Goal: Find specific page/section: Find specific page/section

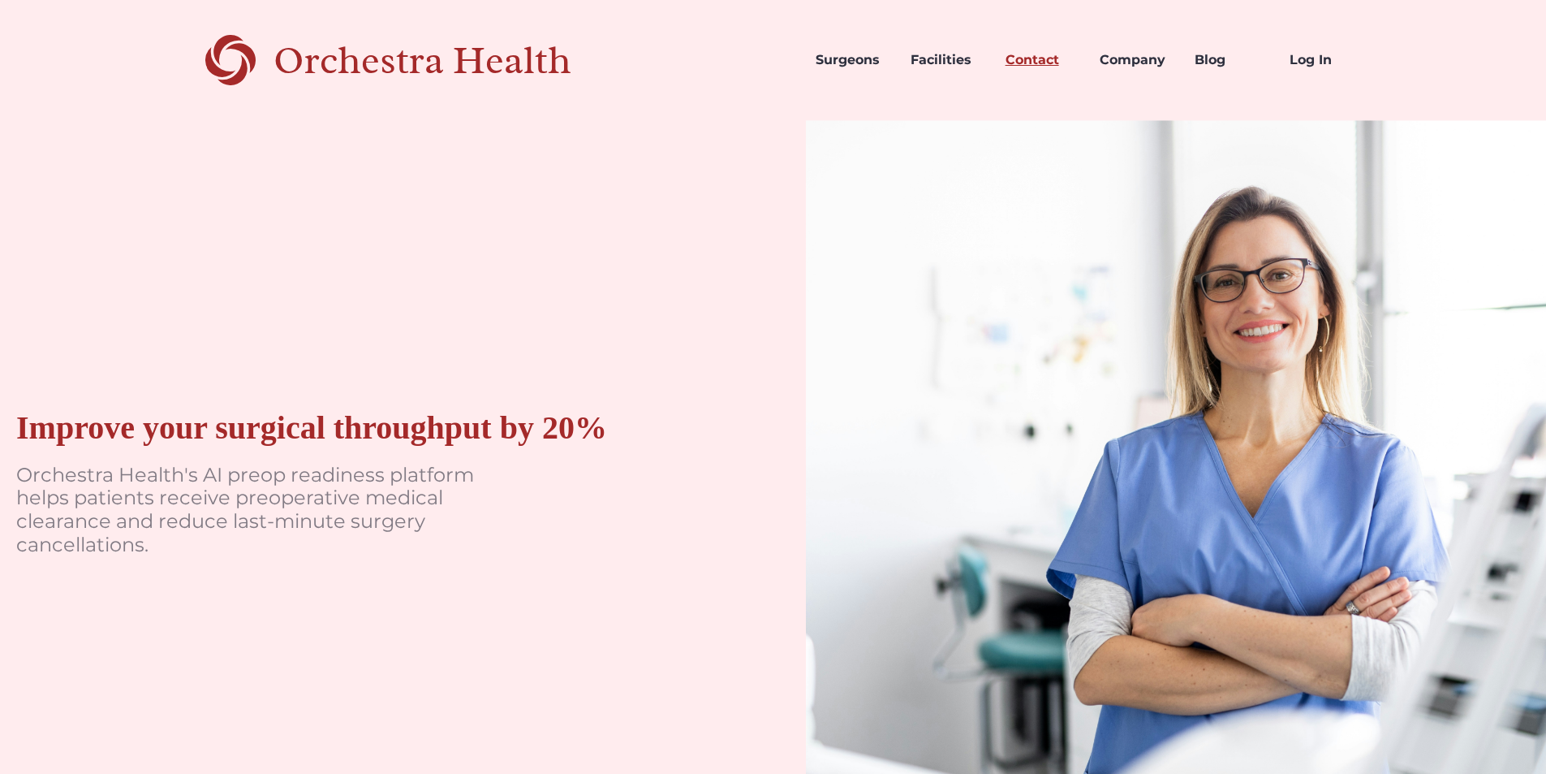
click at [1046, 57] on link "Contact" at bounding box center [1040, 59] width 95 height 55
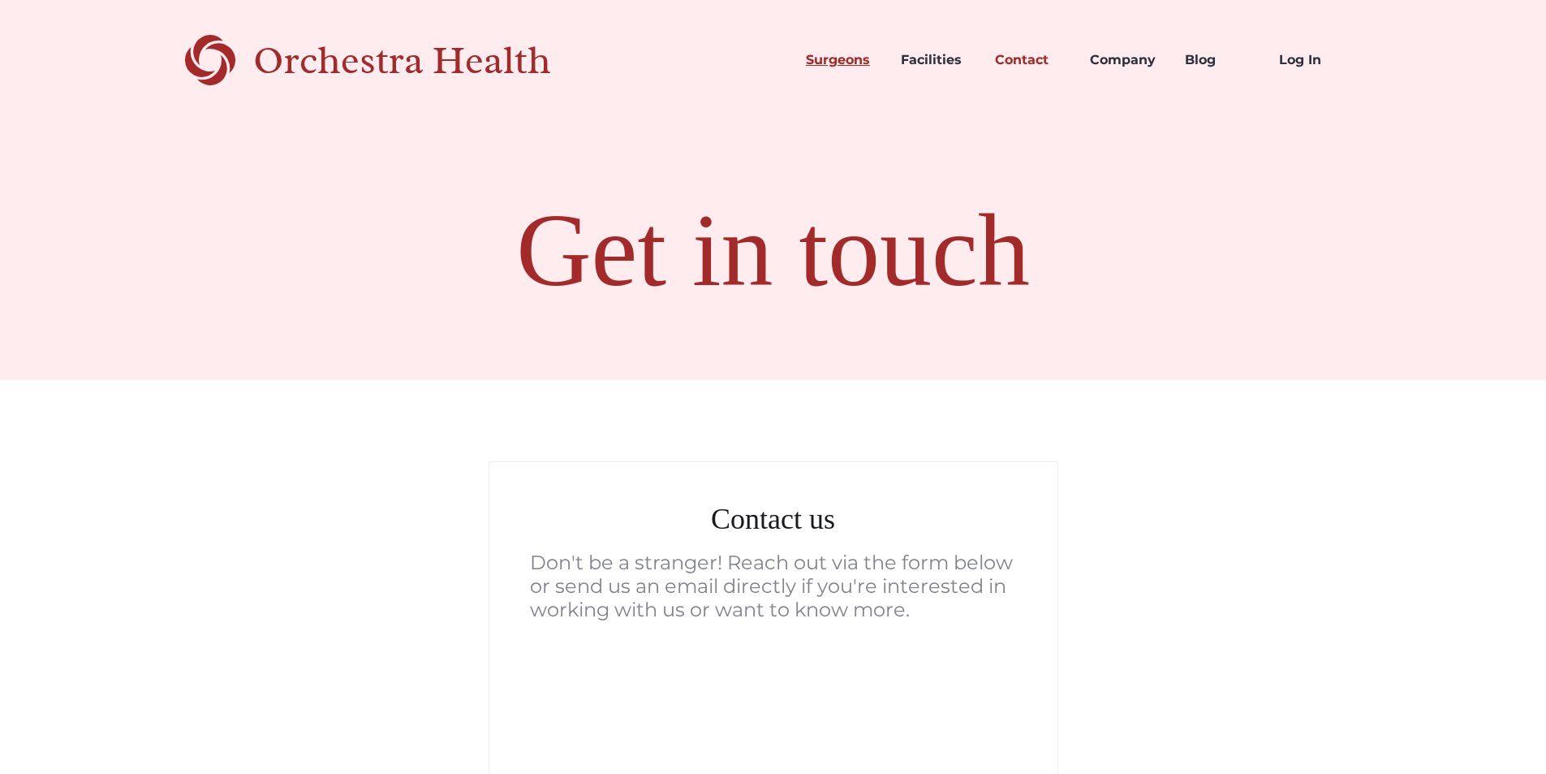
click at [833, 58] on link "Surgeons" at bounding box center [840, 59] width 95 height 55
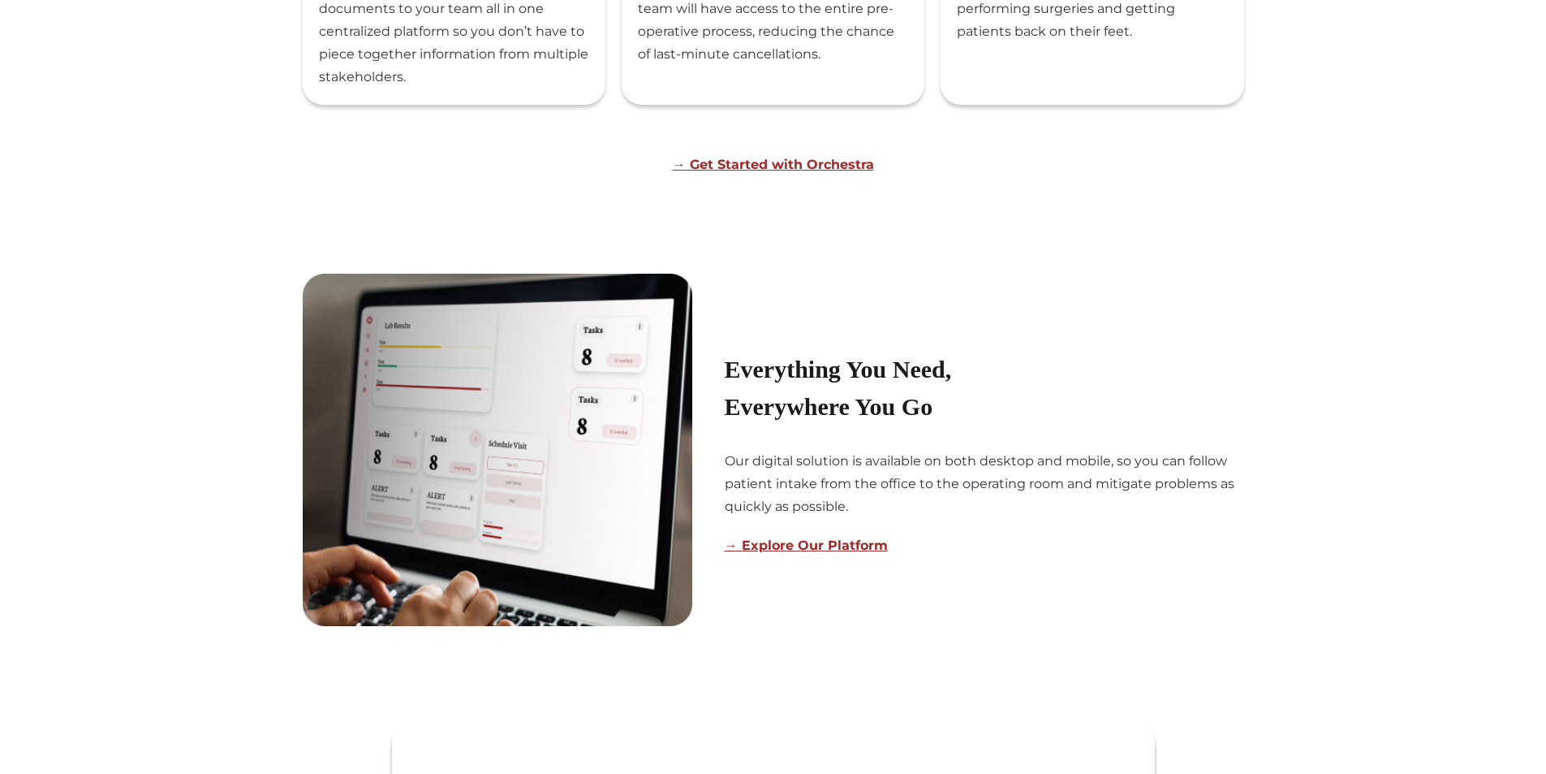
scroll to position [1542, 0]
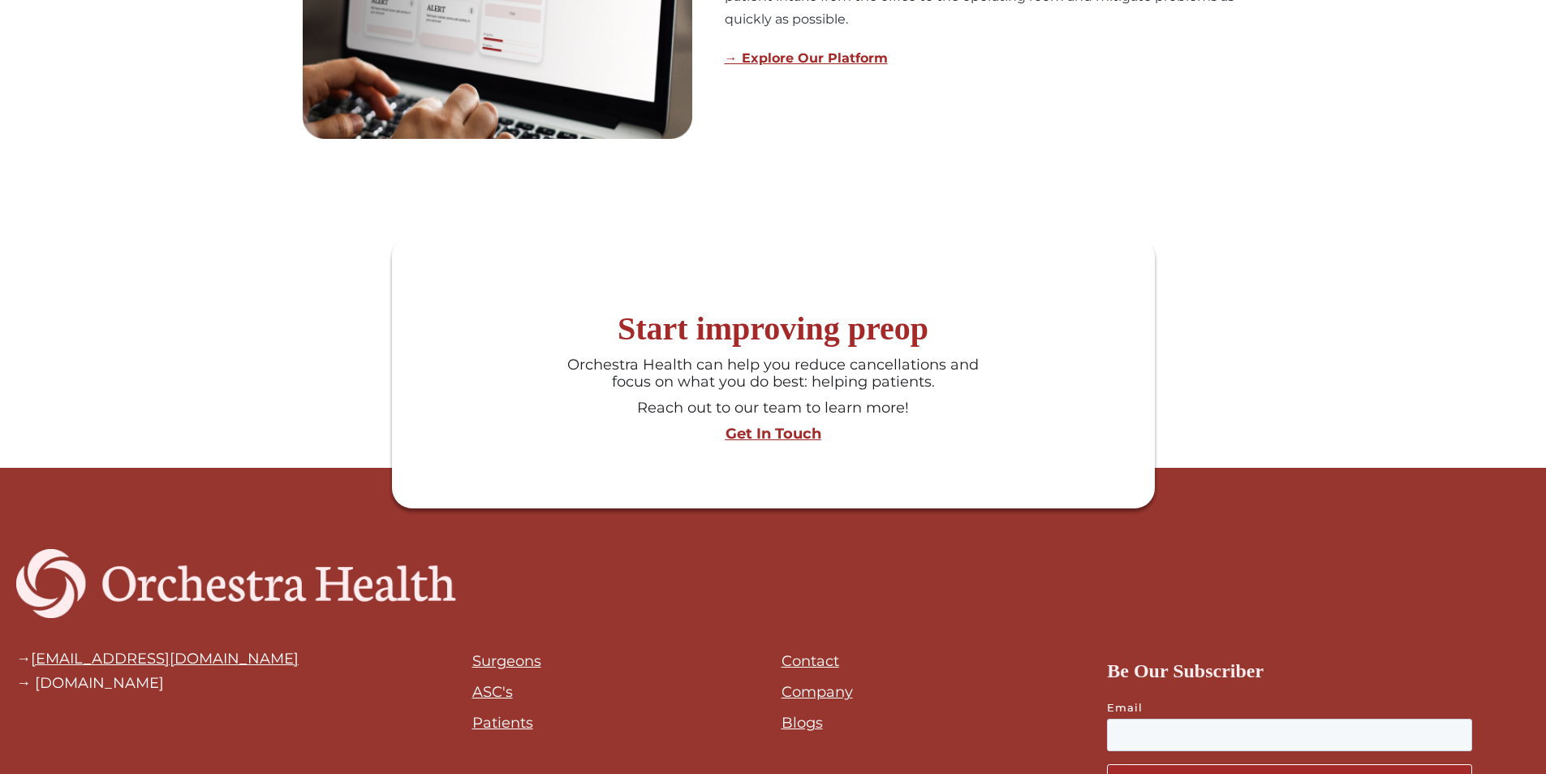
click at [788, 437] on div "Get In Touch" at bounding box center [773, 434] width 747 height 18
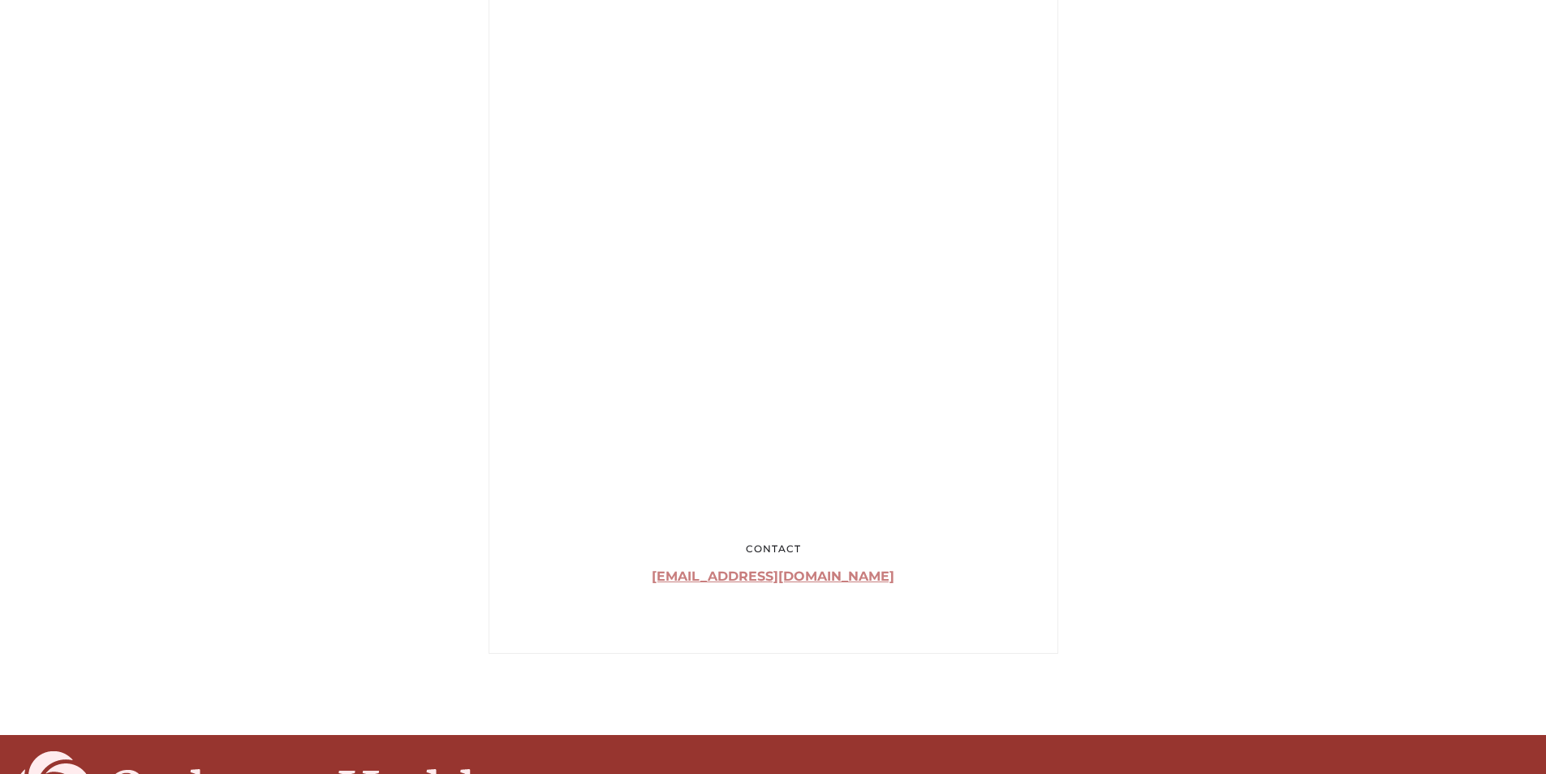
scroll to position [1120, 0]
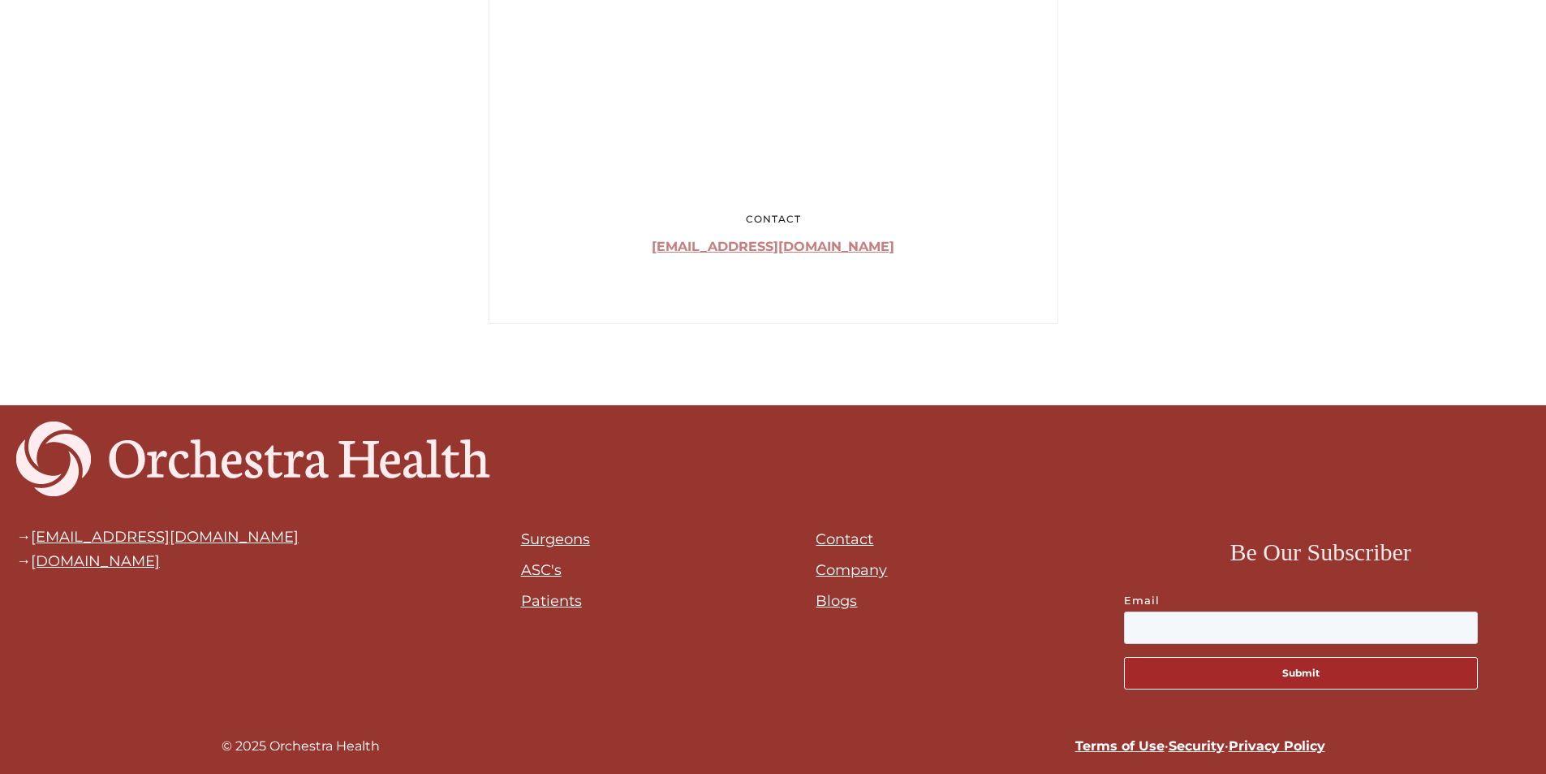
click at [555, 602] on link "Patients" at bounding box center [551, 601] width 61 height 18
